Goal: Task Accomplishment & Management: Use online tool/utility

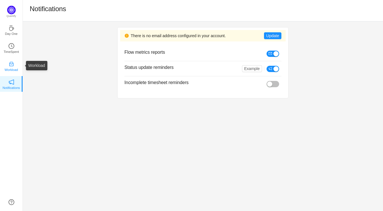
click at [13, 68] on p "Workload" at bounding box center [11, 69] width 13 height 5
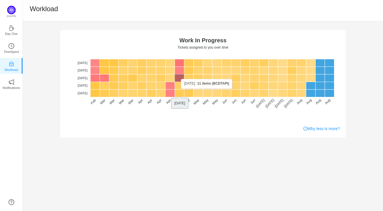
click at [181, 79] on rect at bounding box center [179, 78] width 9 height 8
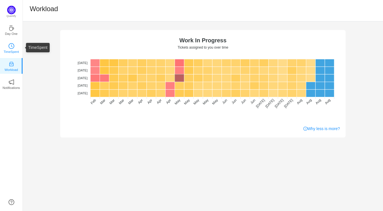
click at [15, 50] on p "TimeSpent" at bounding box center [11, 51] width 15 height 5
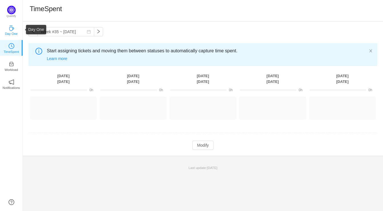
click at [9, 29] on icon "icon: coffee" at bounding box center [12, 28] width 6 height 6
